Goal: Information Seeking & Learning: Find specific fact

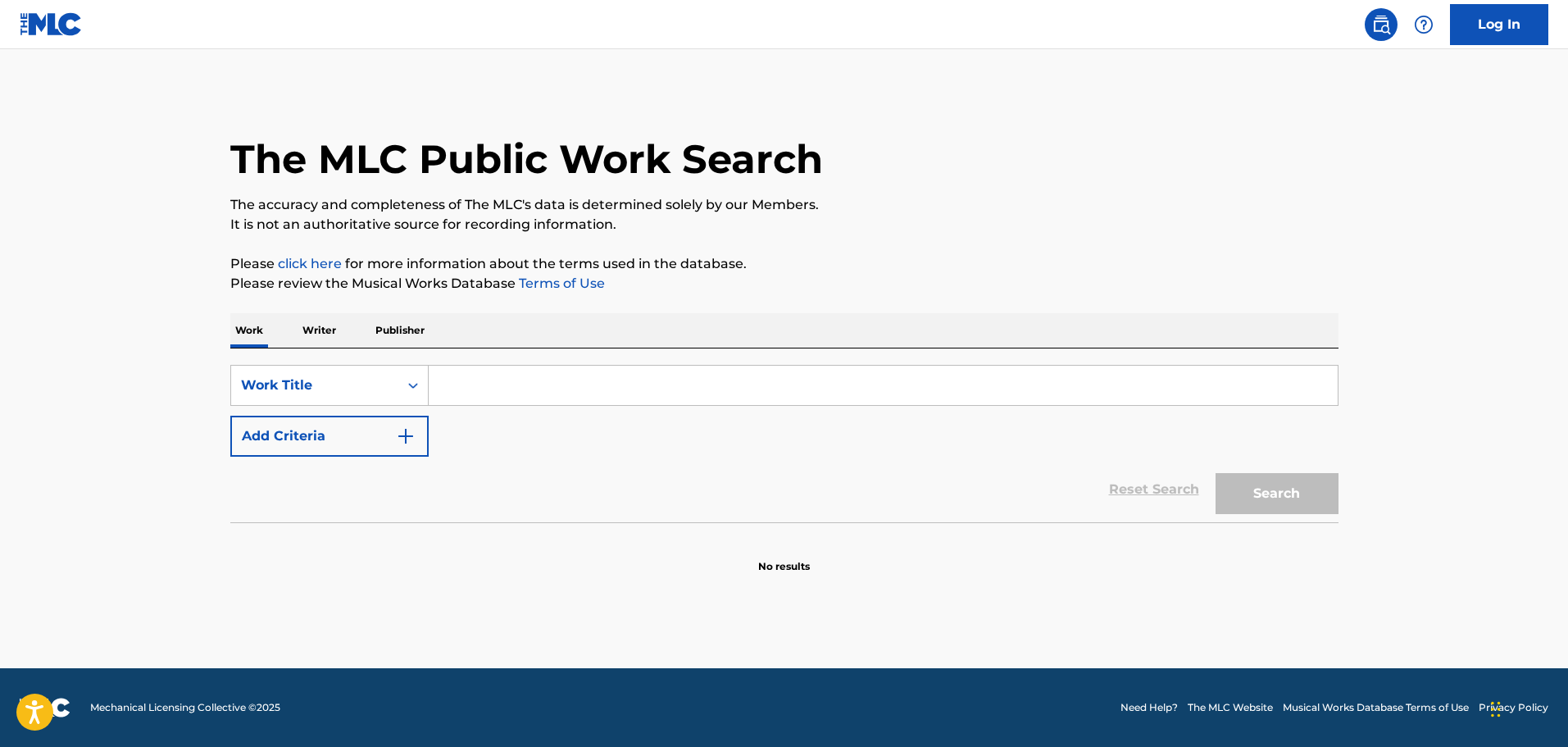
click at [587, 379] on input "Search Form" at bounding box center [883, 384] width 909 height 39
paste input "Believix"
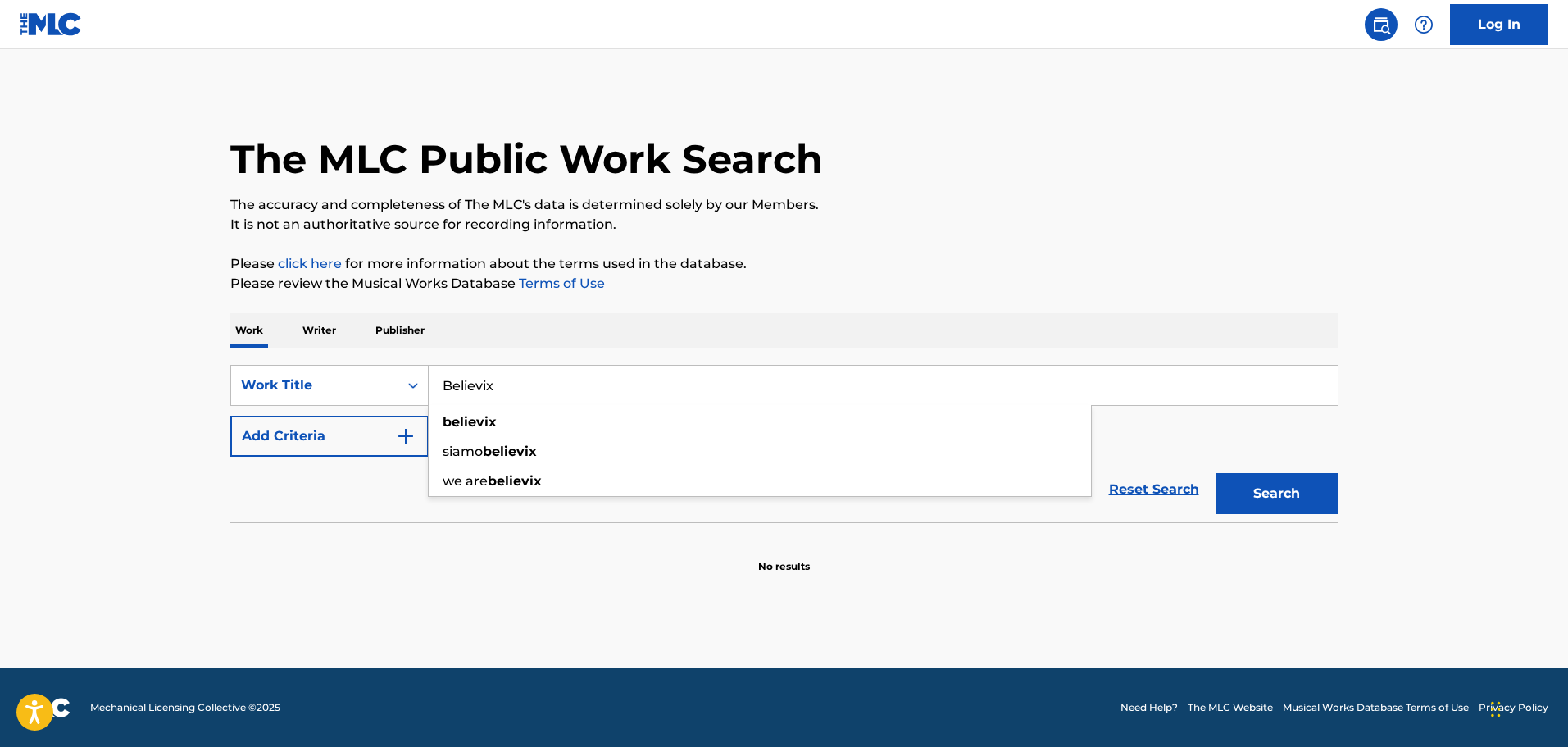
type input "Believix"
click at [1259, 484] on button "Search" at bounding box center [1277, 493] width 123 height 41
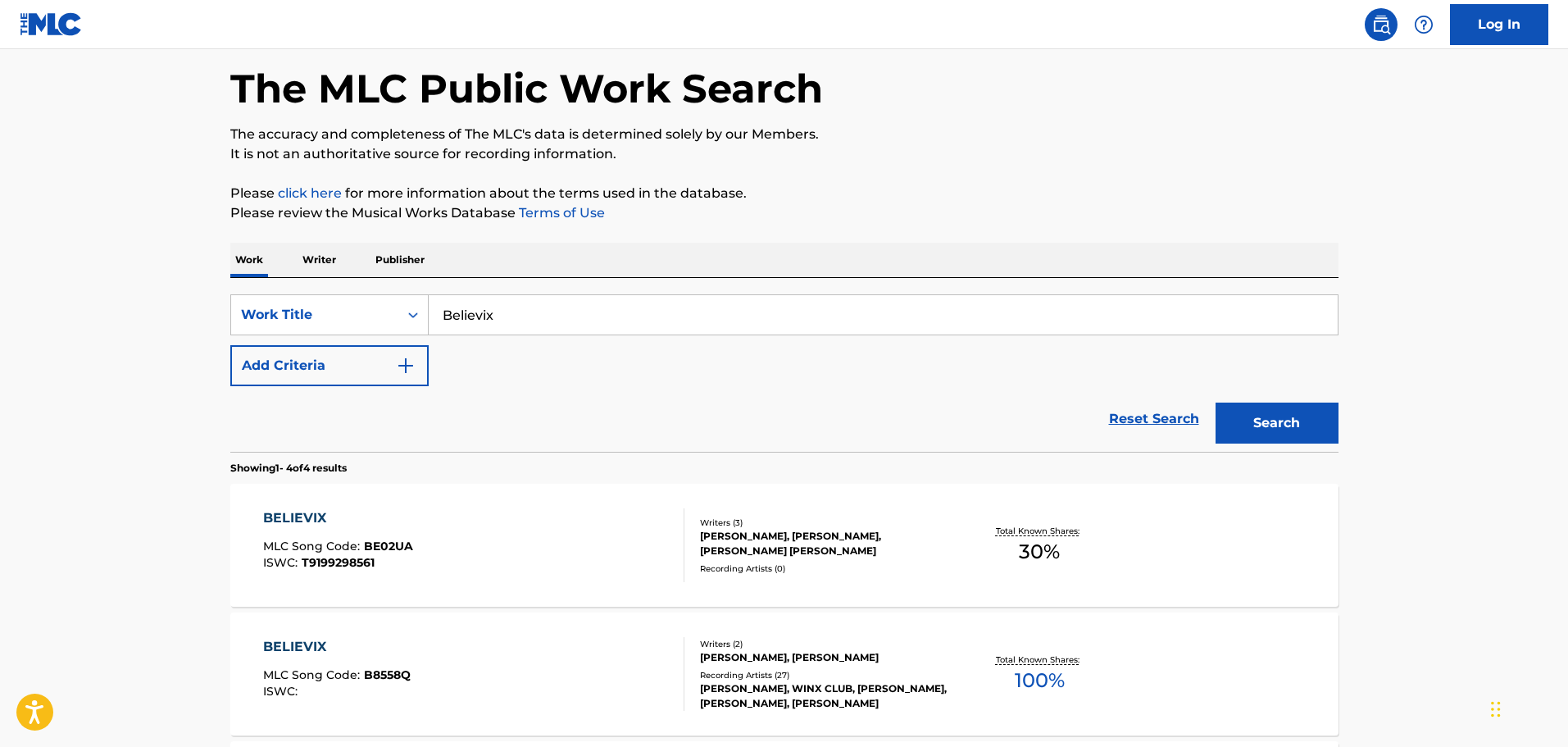
scroll to position [164, 0]
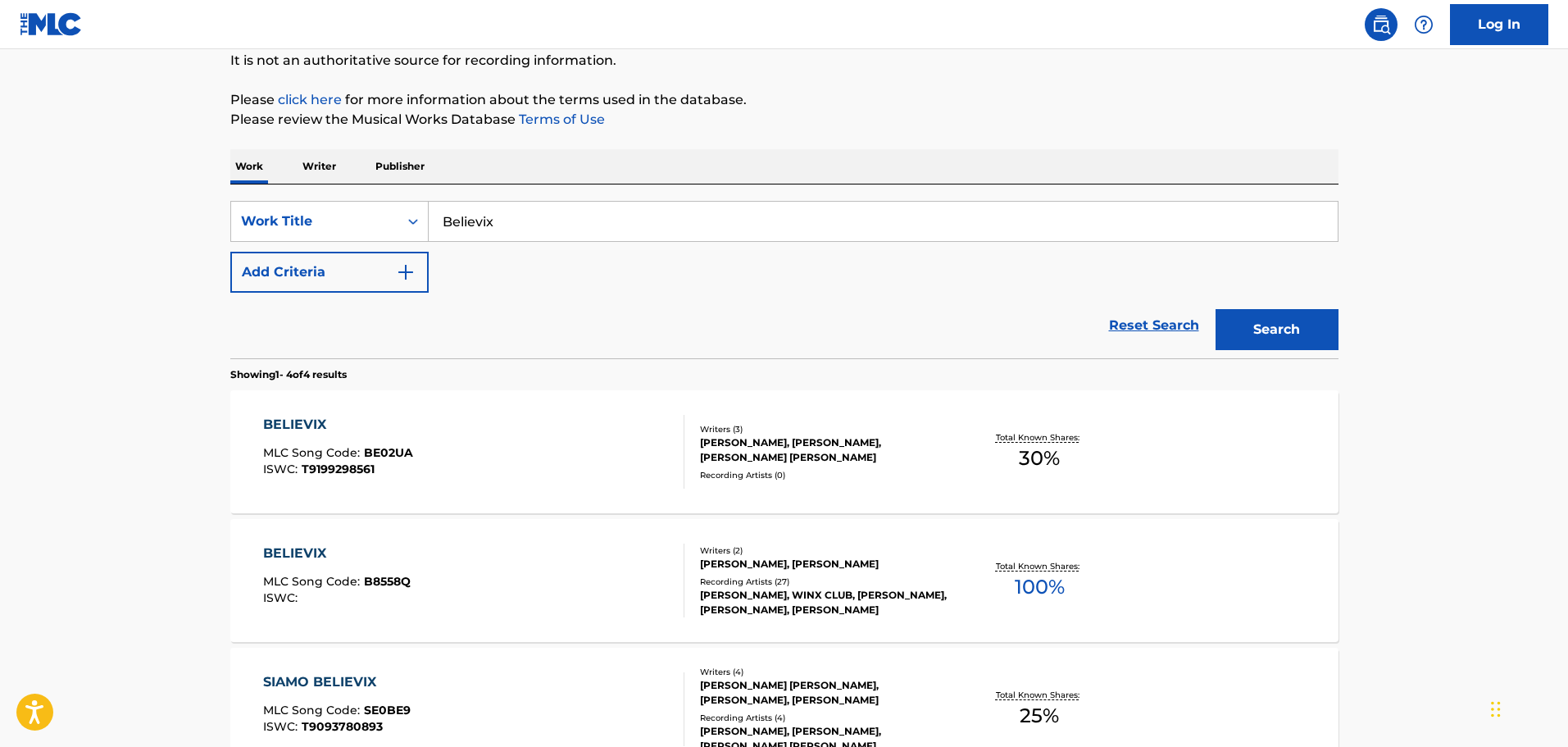
click at [834, 573] on div "Writers ( 2 ) [PERSON_NAME], [PERSON_NAME] Recording Artists ( 27 ) [PERSON_NAM…" at bounding box center [816, 581] width 263 height 73
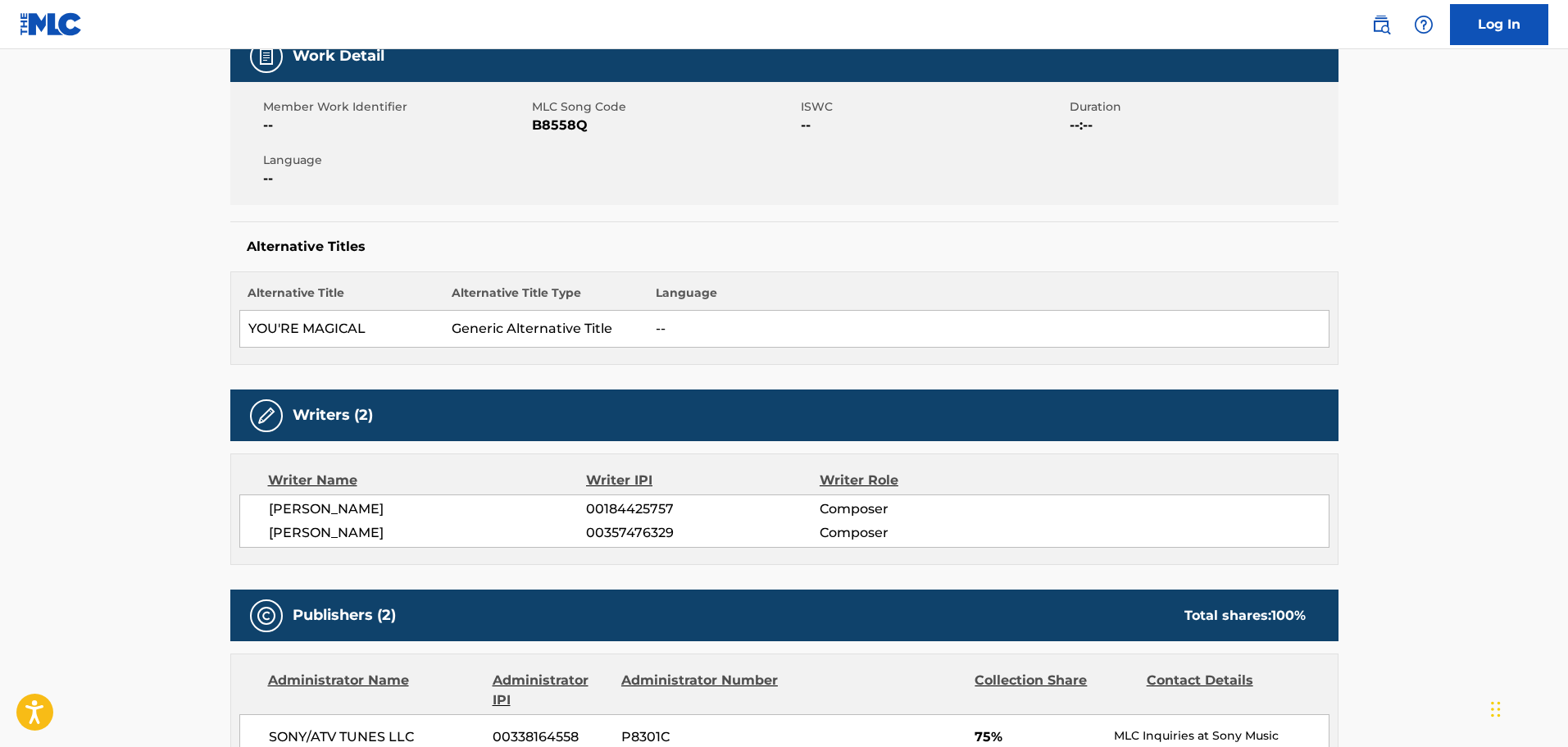
scroll to position [410, 0]
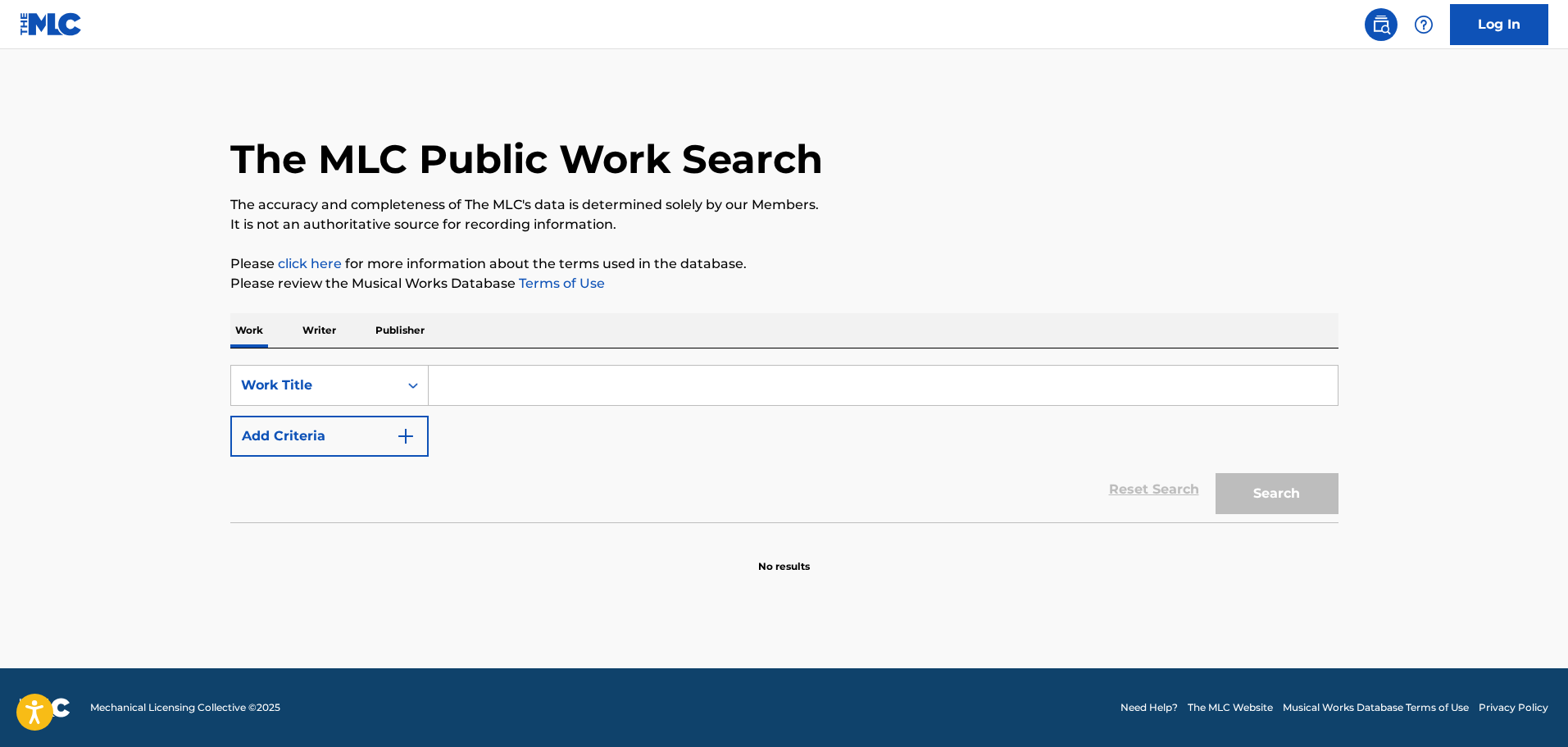
click at [503, 387] on input "Search Form" at bounding box center [883, 384] width 909 height 39
paste input "[PERSON_NAME] [PERSON_NAME] YOU GUANG"
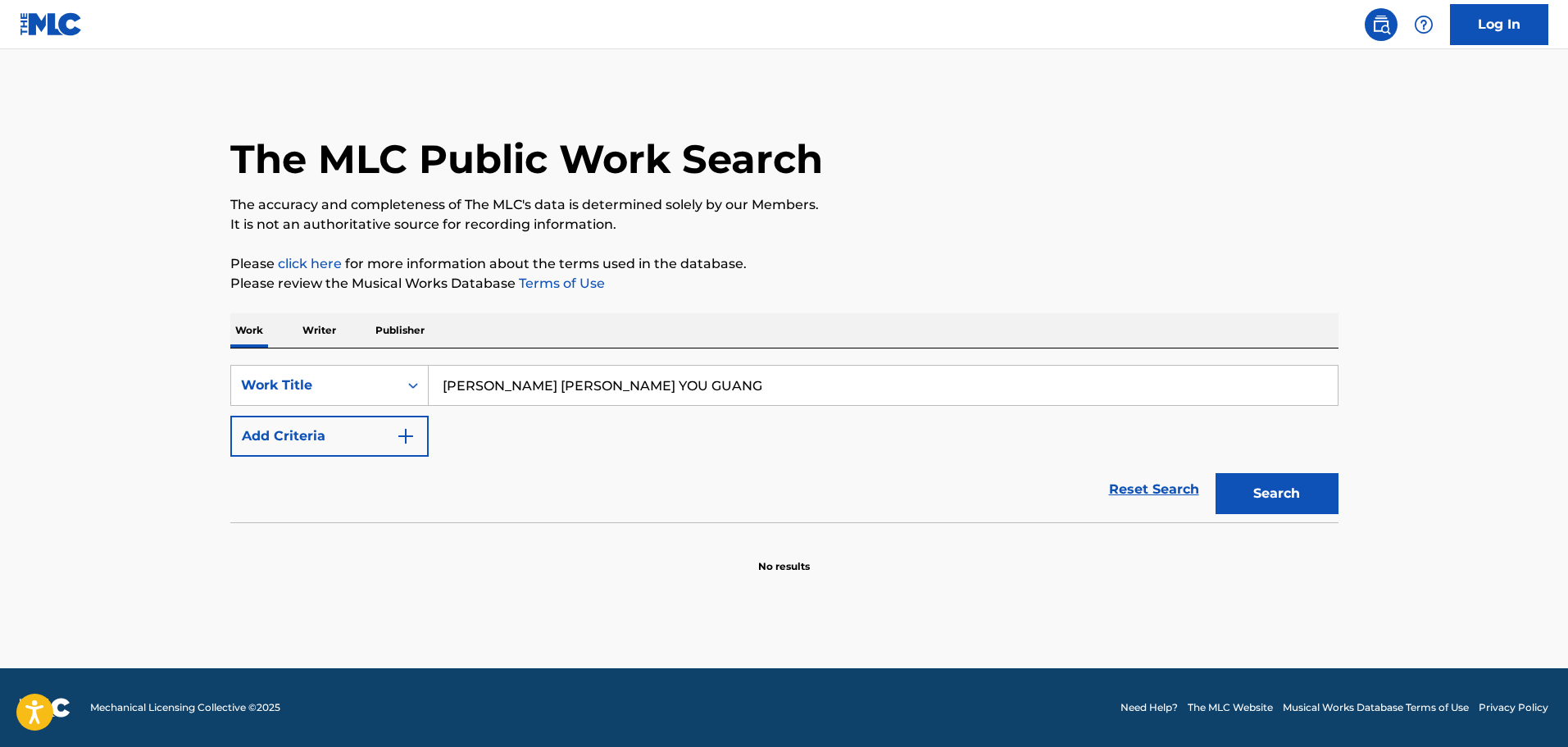
type input "BIE DAN XIN HUI YOU GUANG"
click at [1254, 472] on div "Search" at bounding box center [1273, 489] width 131 height 65
click at [1252, 486] on button "Search" at bounding box center [1277, 493] width 123 height 41
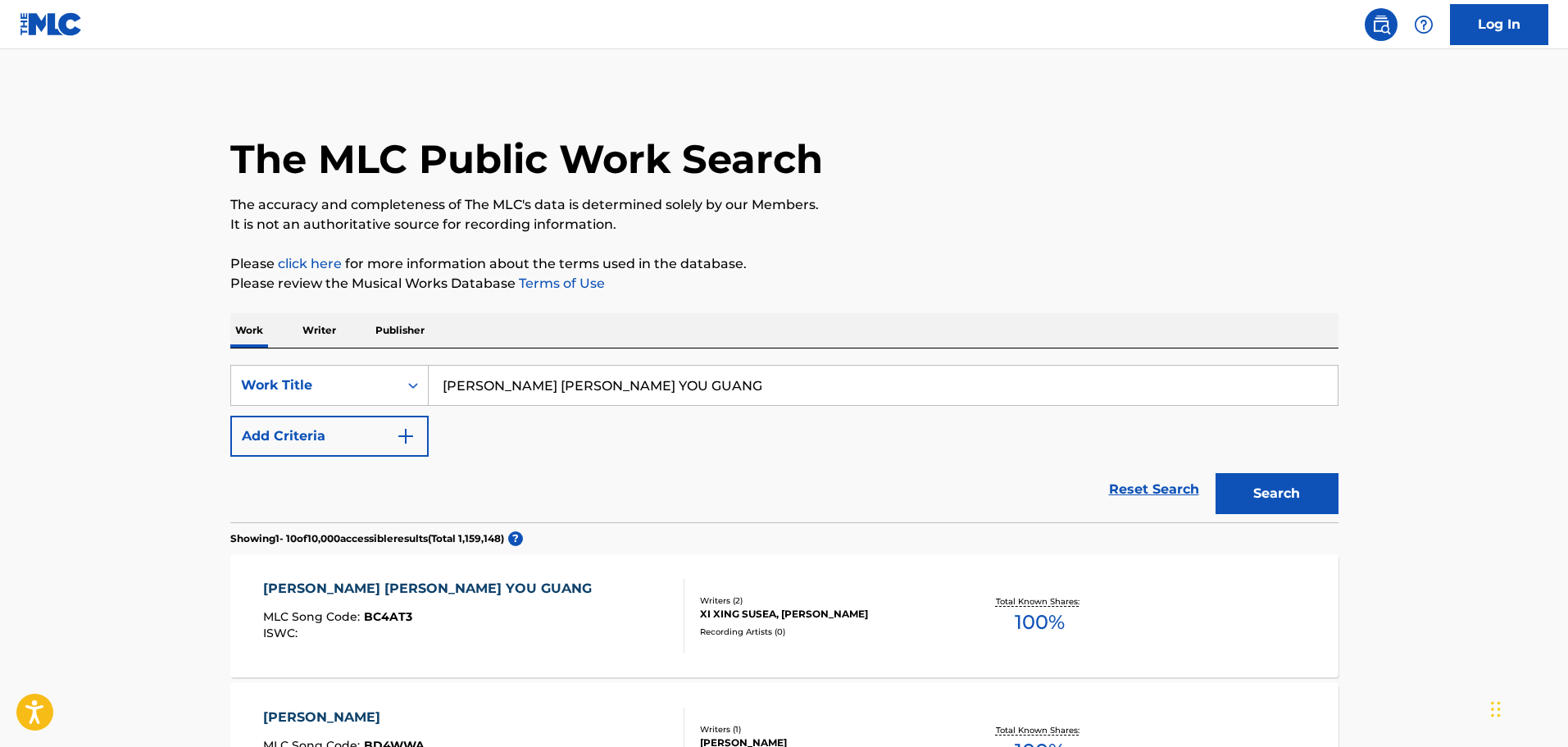
click at [827, 595] on div "Writers ( 2 )" at bounding box center [824, 601] width 248 height 12
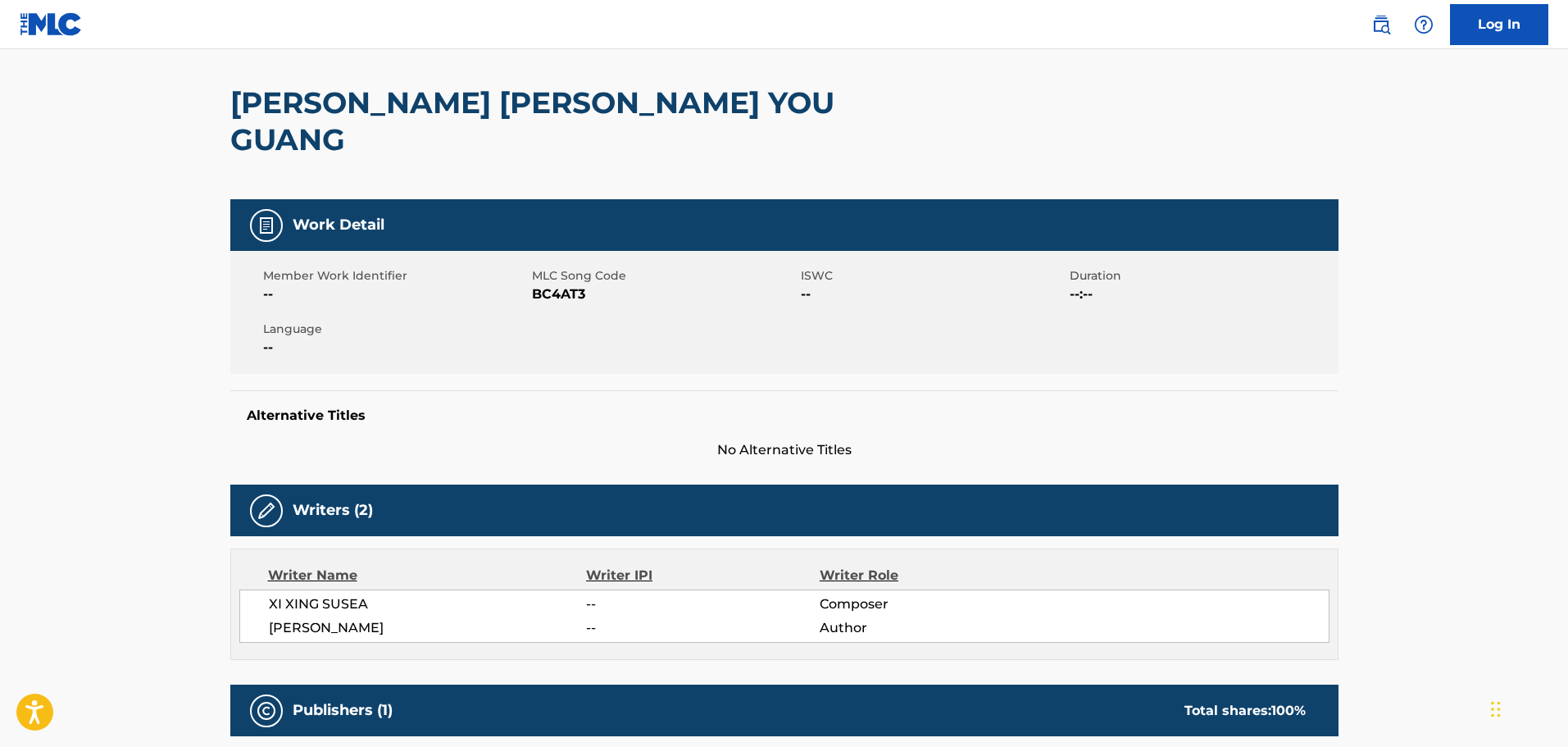
scroll to position [328, 0]
